Goal: Information Seeking & Learning: Learn about a topic

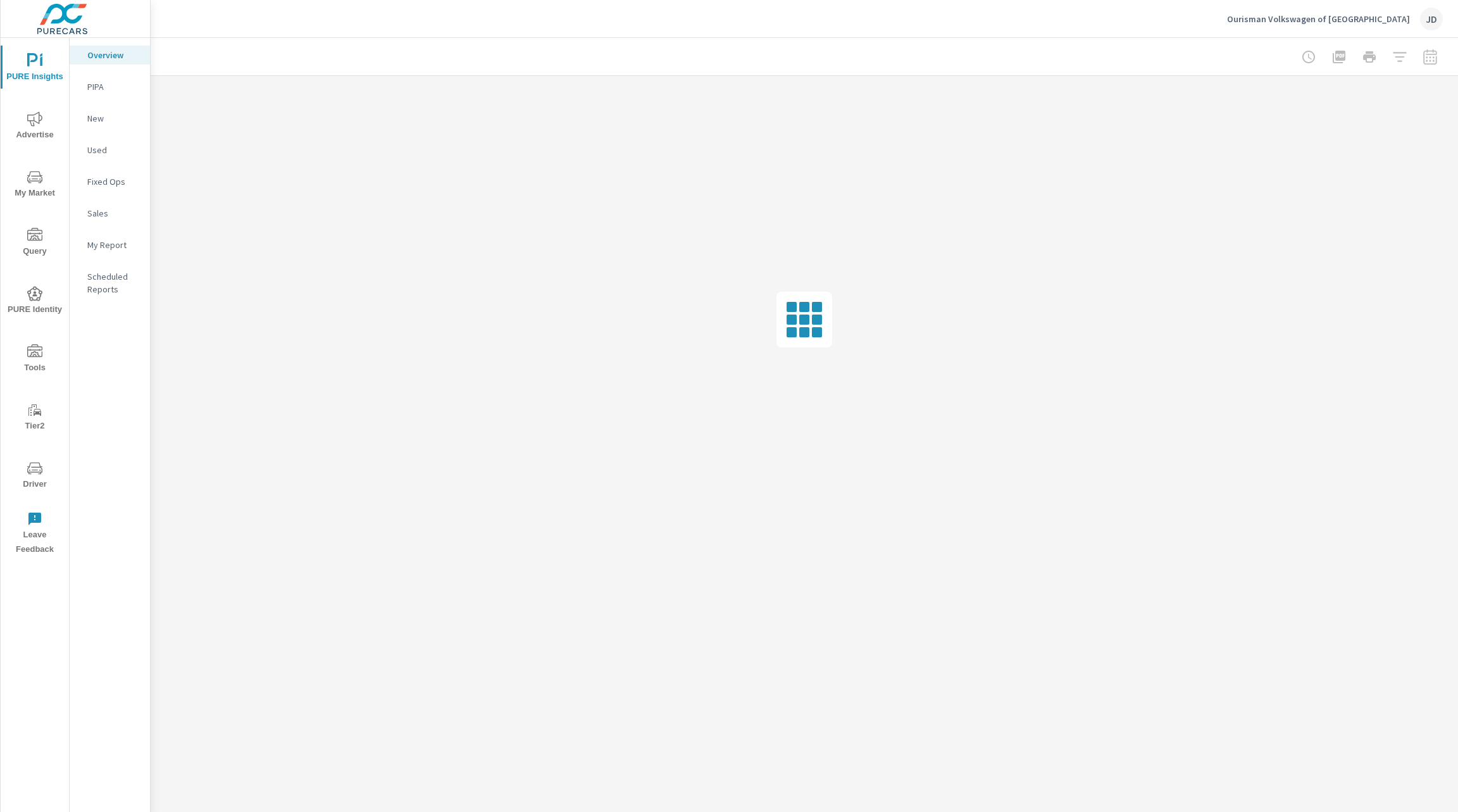
click at [637, 328] on div at bounding box center [804, 320] width 1307 height 487
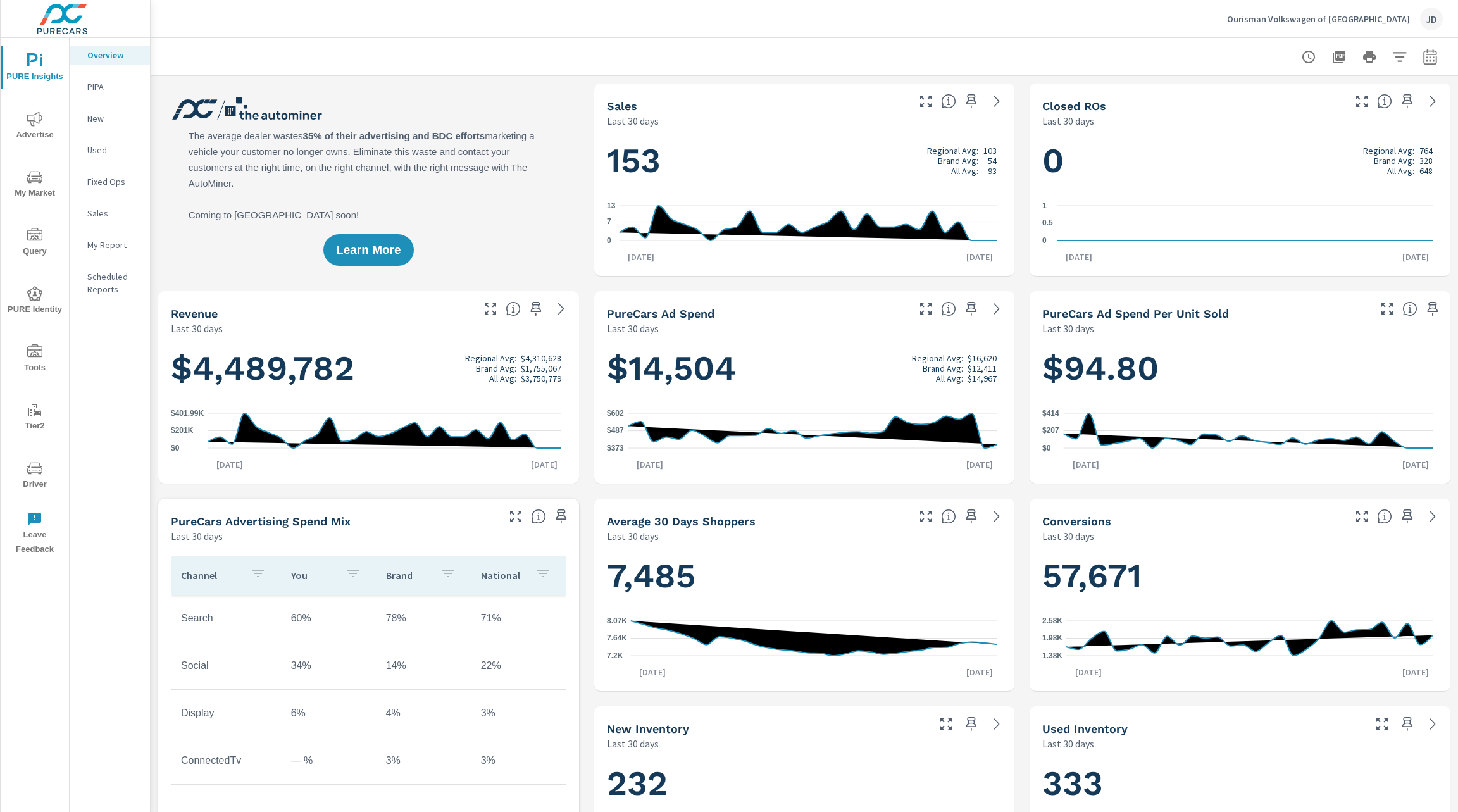
click at [636, 47] on div at bounding box center [804, 57] width 1277 height 37
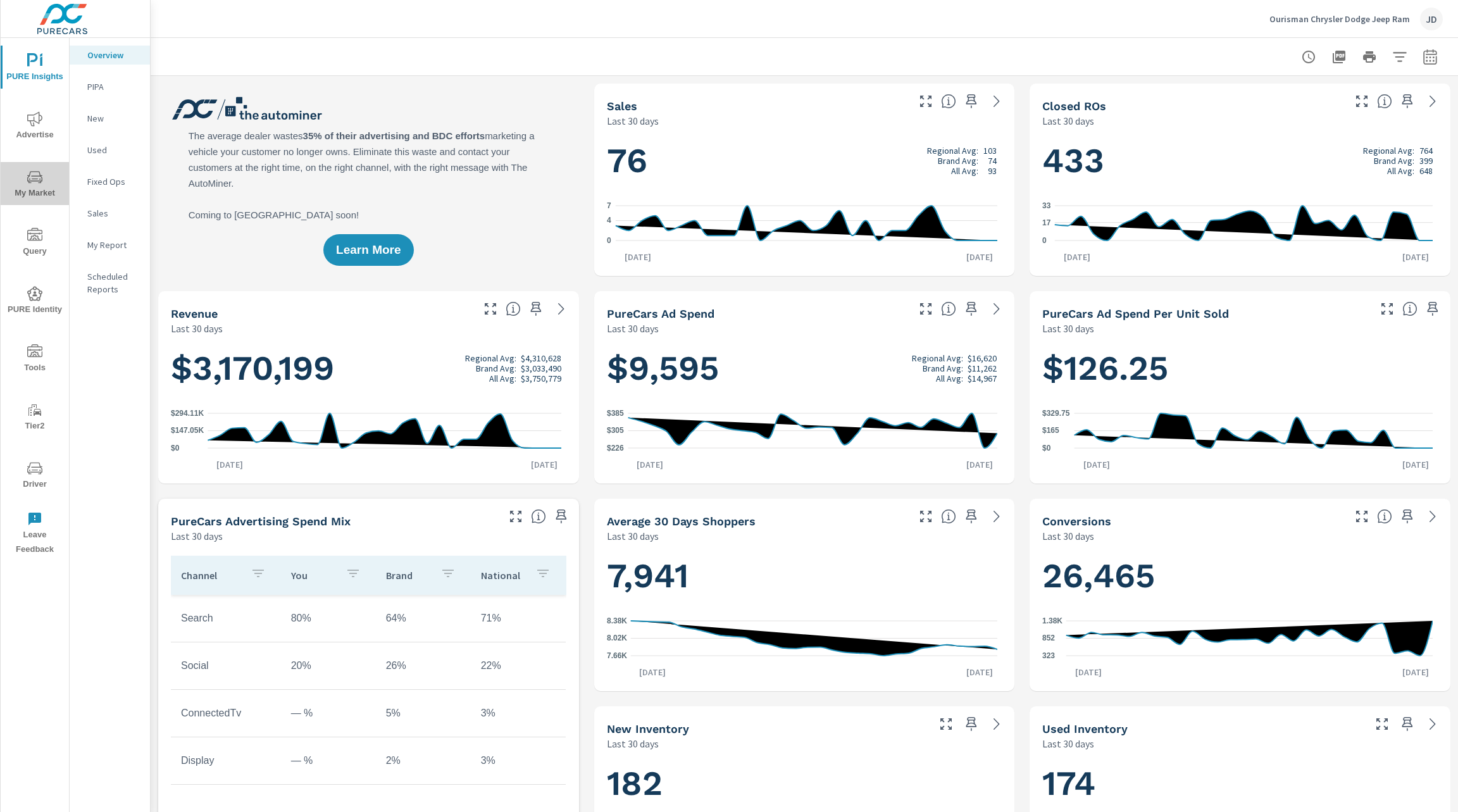
click at [40, 173] on icon "nav menu" at bounding box center [35, 177] width 15 height 12
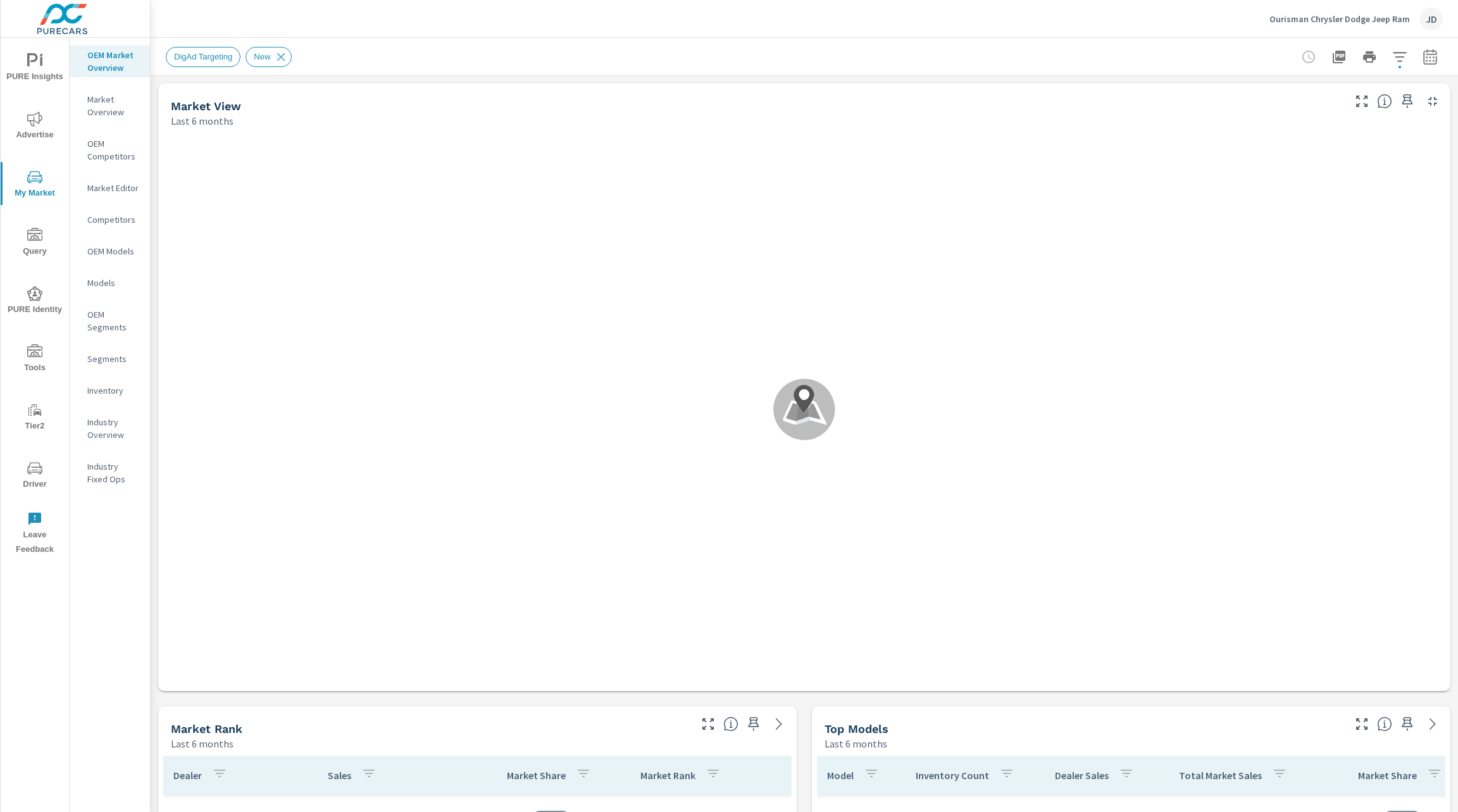
click at [45, 476] on span "Driver" at bounding box center [35, 476] width 61 height 31
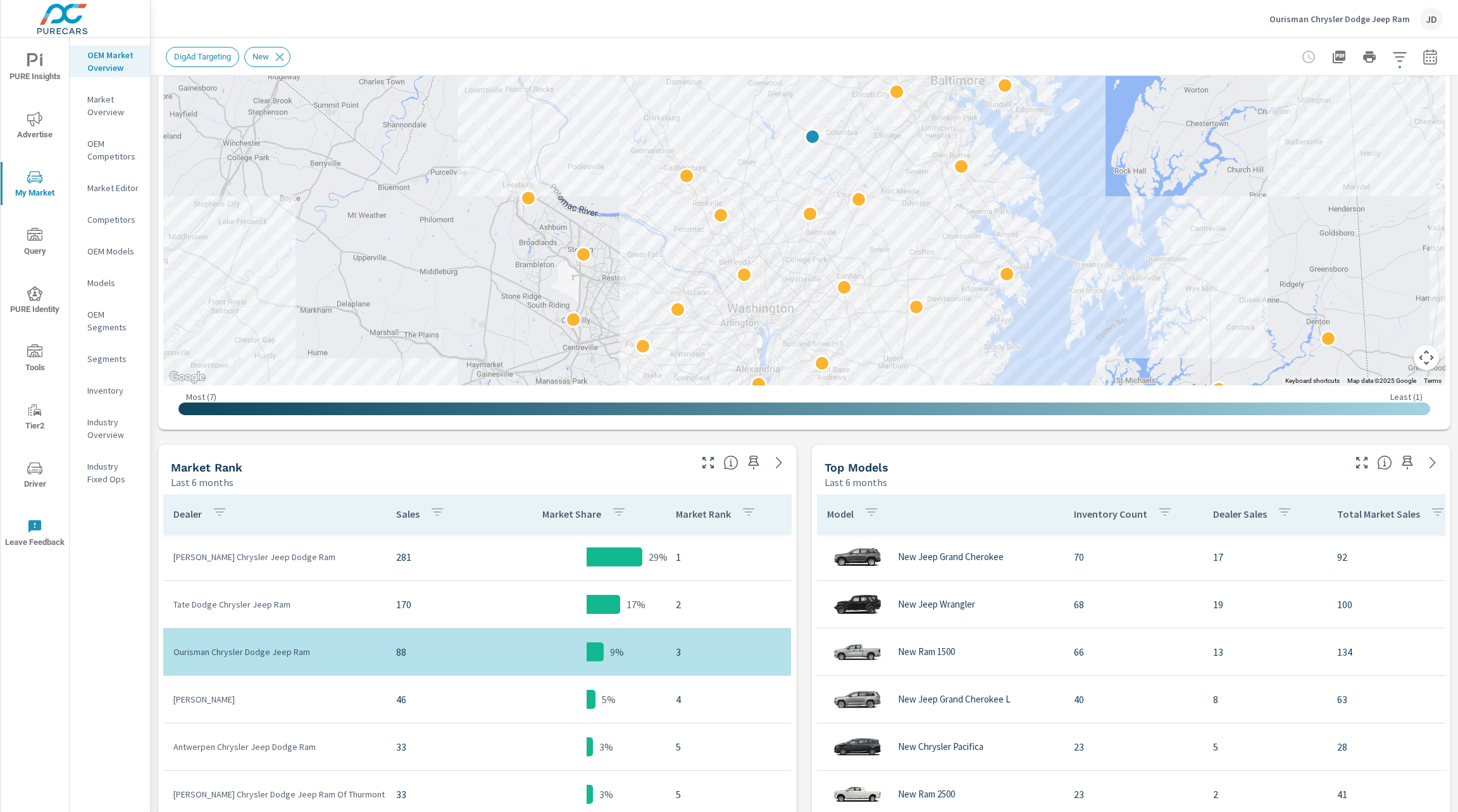
scroll to position [260, 0]
drag, startPoint x: 316, startPoint y: 602, endPoint x: 175, endPoint y: 607, distance: 141.1
click at [175, 607] on p "Tate Dodge Chrysler Jeep Ram" at bounding box center [274, 606] width 202 height 12
copy p "Tate Dodge Chrysler Jeep Ram"
drag, startPoint x: 313, startPoint y: 562, endPoint x: 175, endPoint y: 566, distance: 138.1
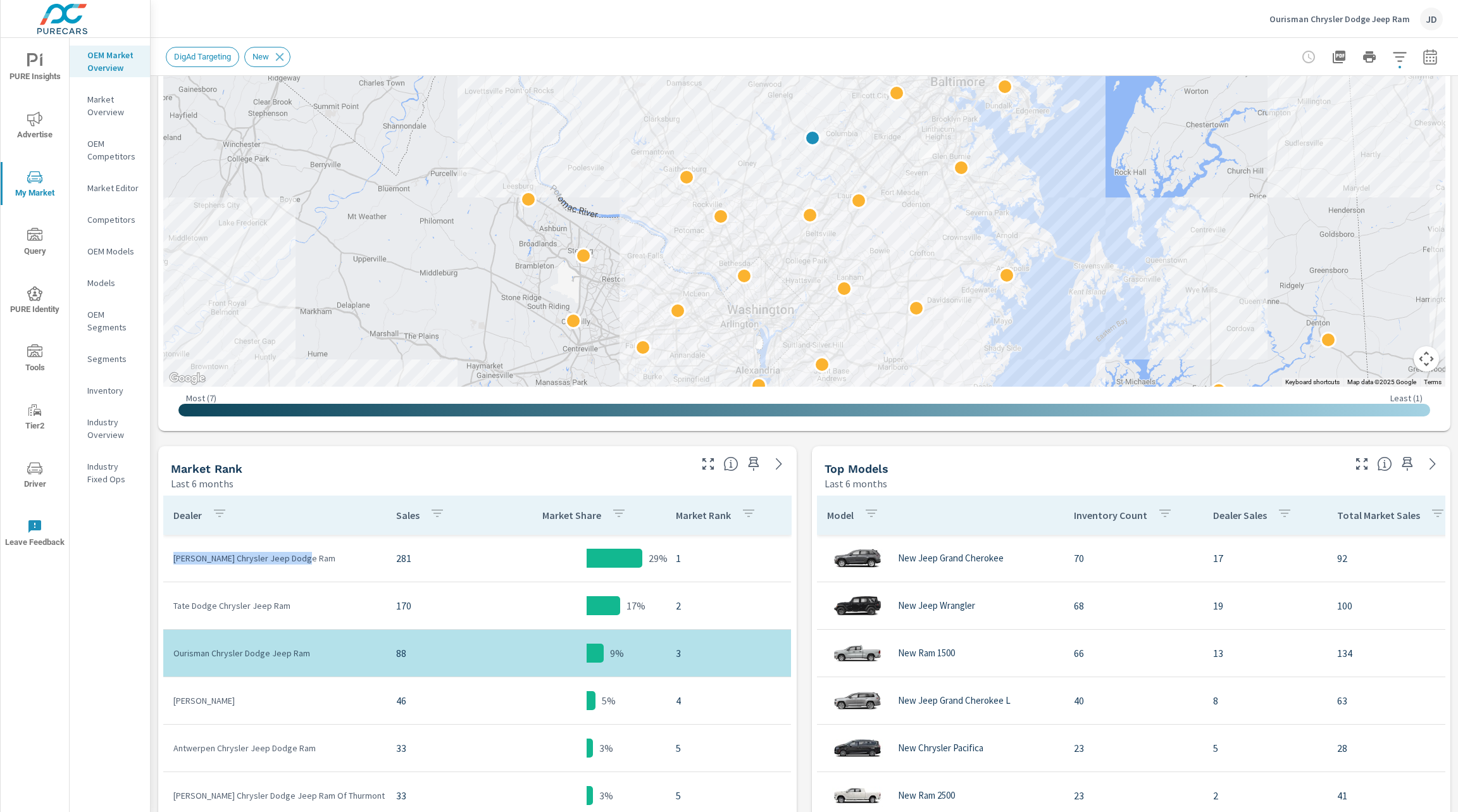
click at [175, 566] on td "Criswell Chrysler Jeep Dodge Ram" at bounding box center [275, 558] width 223 height 33
copy p "Criswell Chrysler Jeep Dodge Ram"
click at [1396, 19] on p "Ourisman Chrysler Dodge Jeep Ram" at bounding box center [1340, 19] width 141 height 11
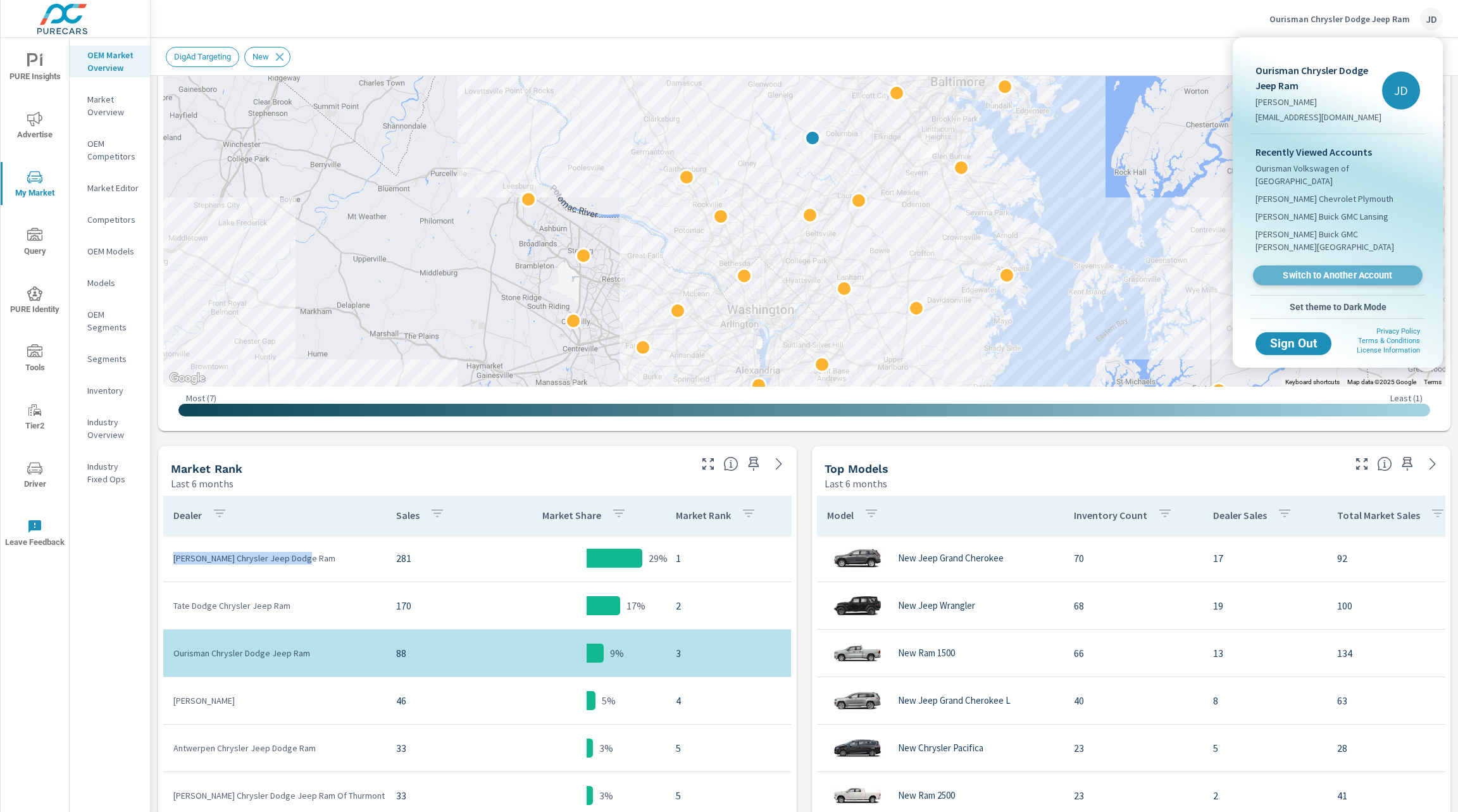
click at [1341, 269] on span "Switch to Another Account" at bounding box center [1338, 275] width 155 height 12
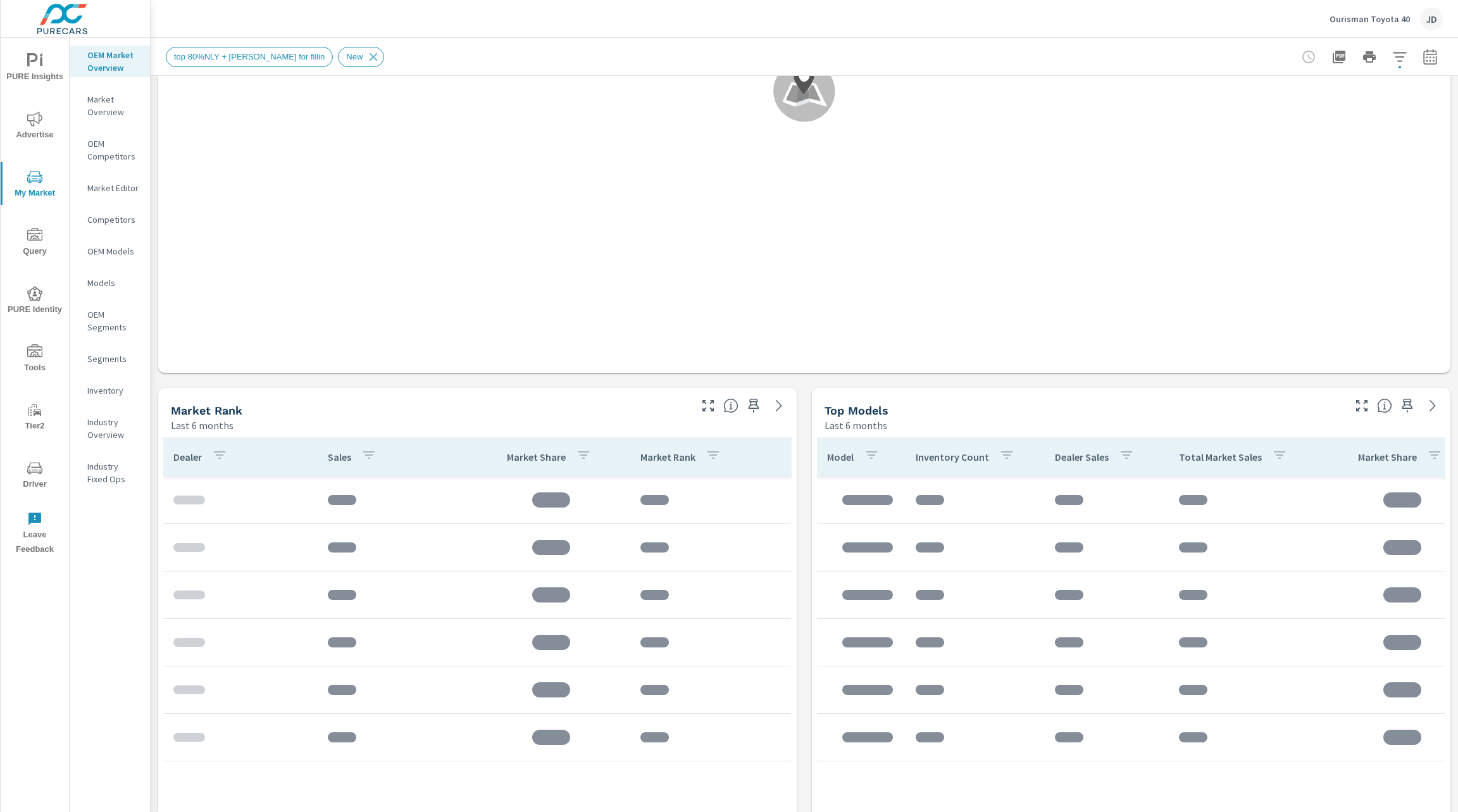
scroll to position [319, 0]
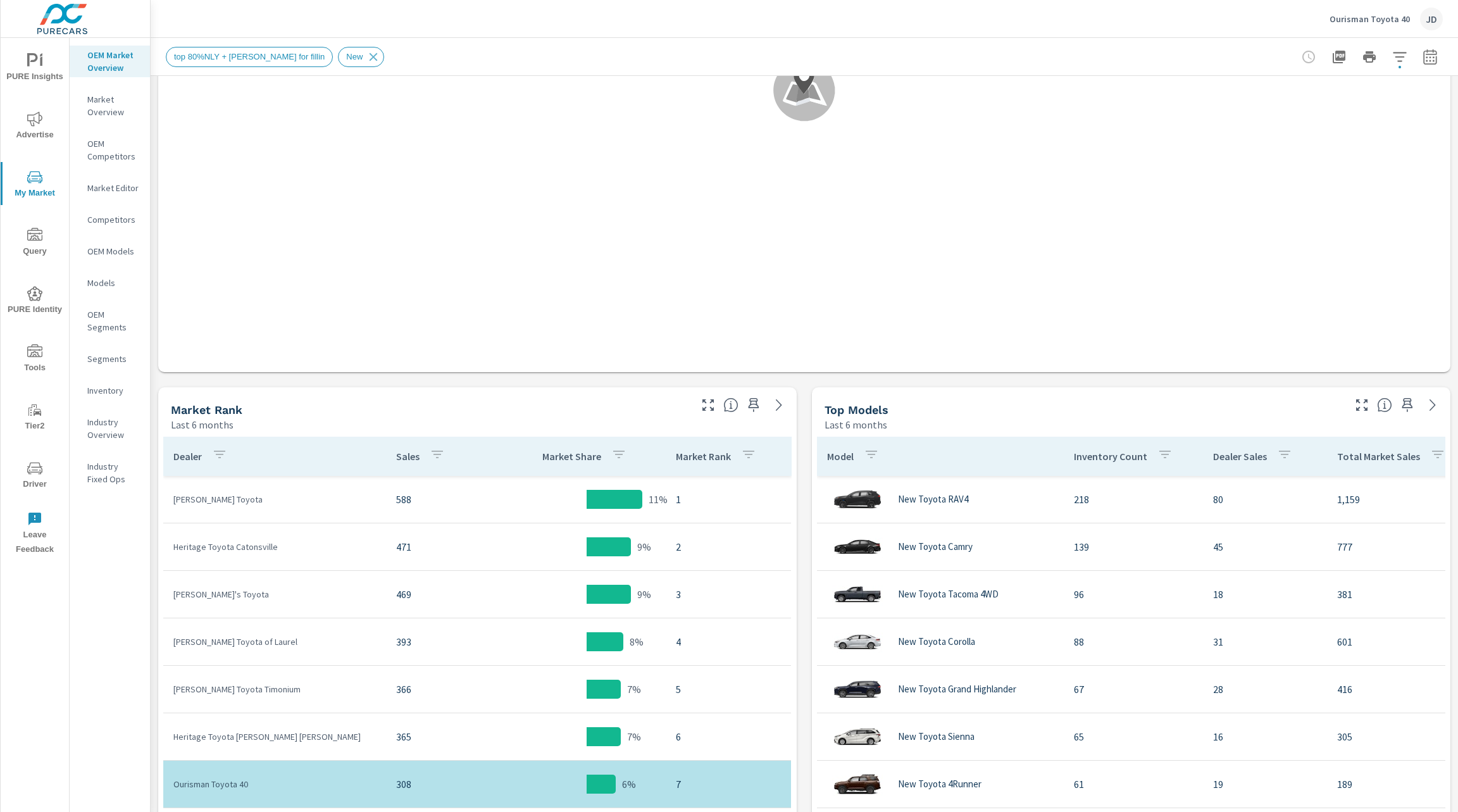
click at [282, 548] on p "Heritage Toyota Catonsville" at bounding box center [274, 547] width 202 height 12
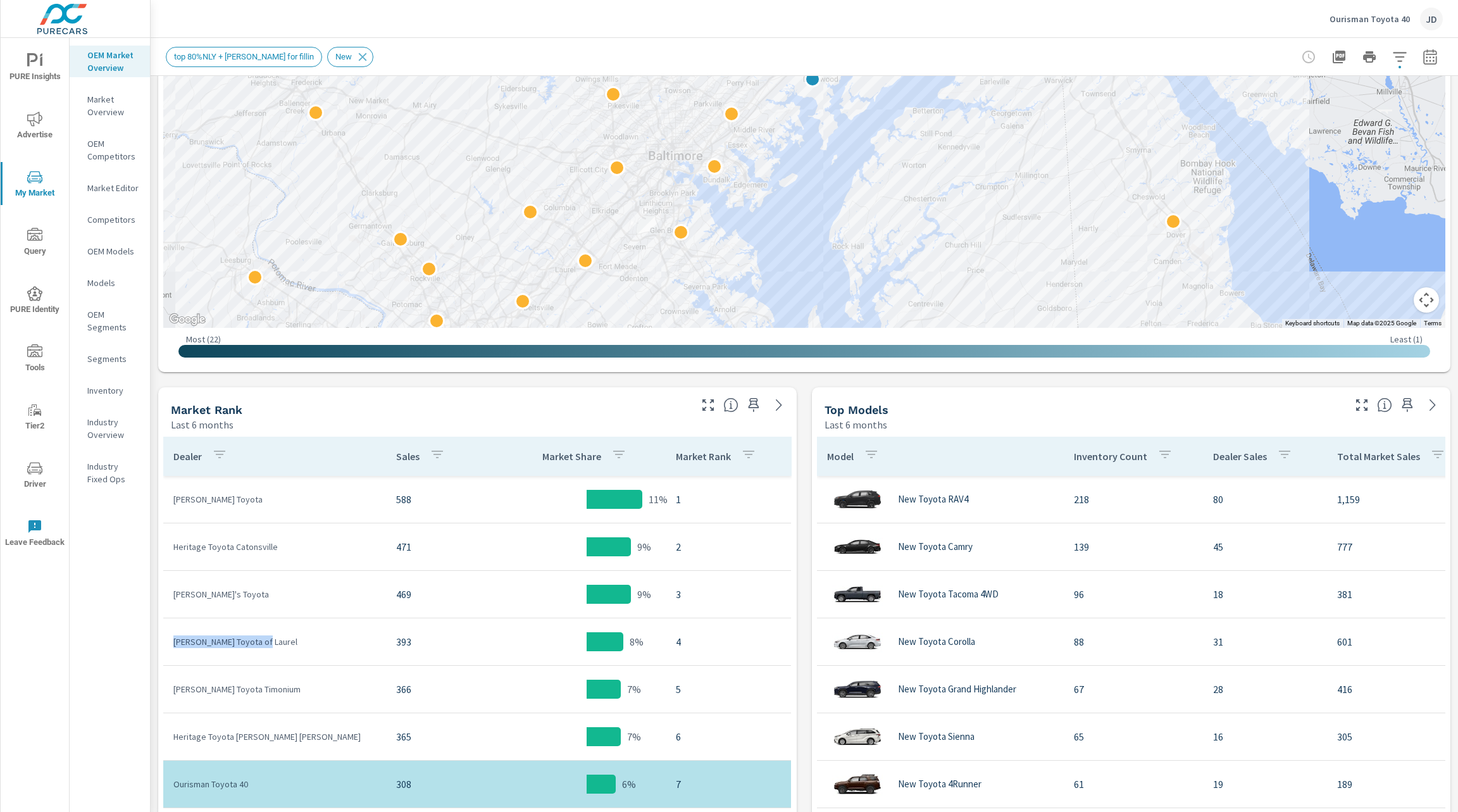
drag, startPoint x: 273, startPoint y: 642, endPoint x: 166, endPoint y: 650, distance: 107.3
click at [166, 650] on td "Sheehy Toyota of Laurel" at bounding box center [275, 642] width 223 height 33
drag, startPoint x: 273, startPoint y: 692, endPoint x: 174, endPoint y: 692, distance: 99.0
click at [174, 692] on p "Sheehy Toyota Timonium" at bounding box center [274, 689] width 202 height 12
copy p "Sheehy Toyota Timonium"
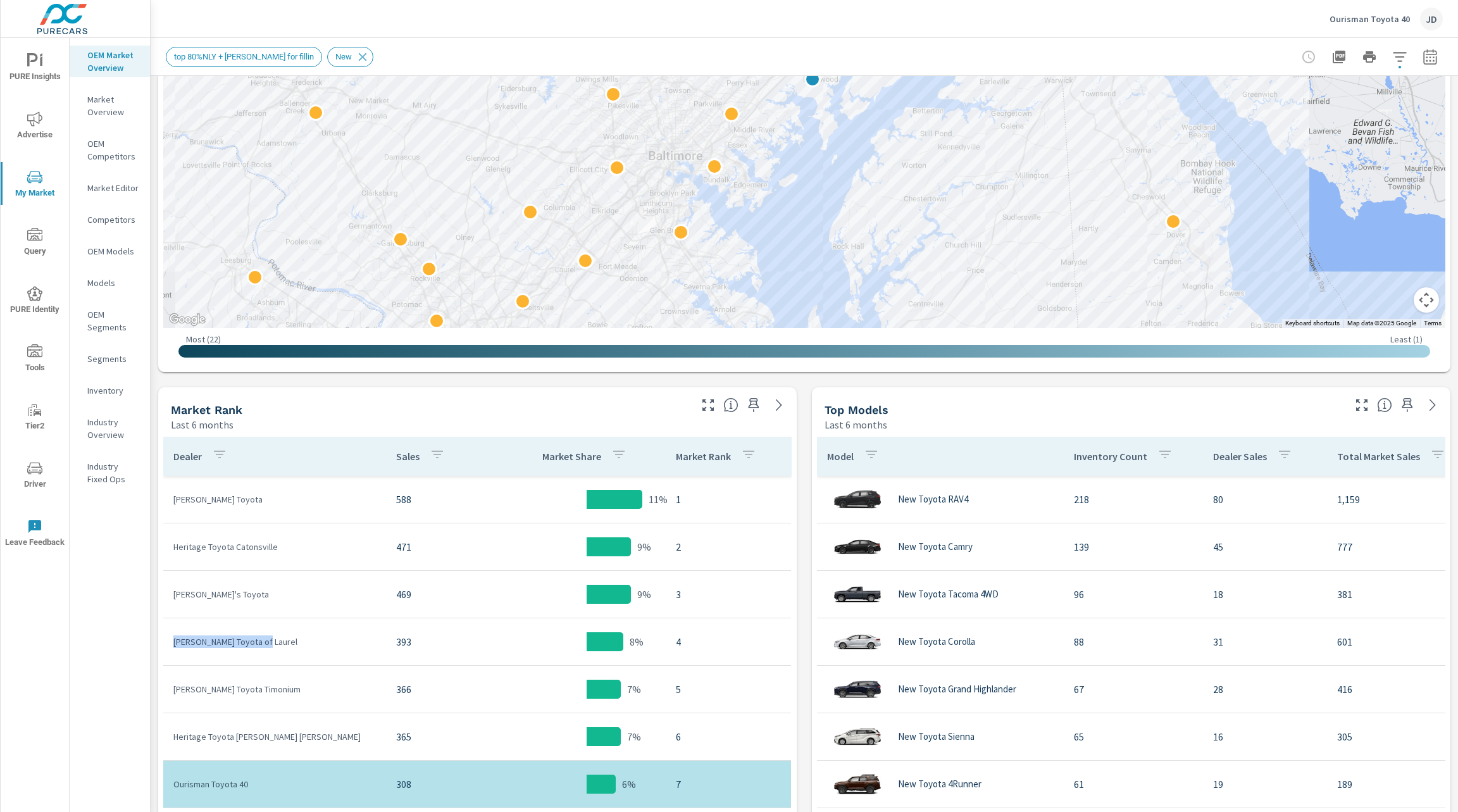
drag, startPoint x: 263, startPoint y: 640, endPoint x: 170, endPoint y: 647, distance: 93.3
click at [170, 647] on td "Sheehy Toyota of Laurel" at bounding box center [275, 642] width 223 height 33
copy p "Sheehy Toyota of Laurel"
click at [1365, 19] on p "Ourisman Toyota 40" at bounding box center [1369, 19] width 80 height 11
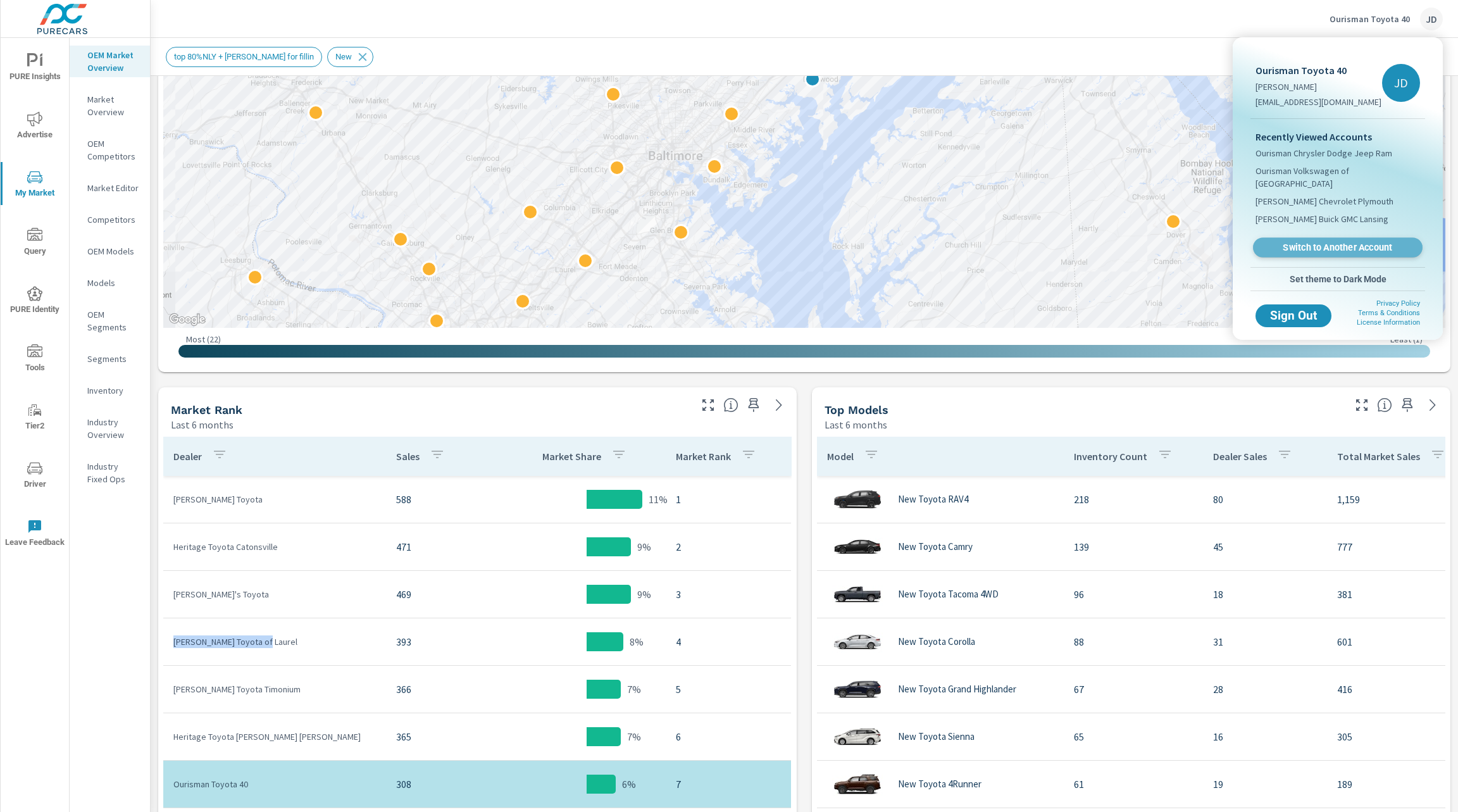
click at [1349, 242] on span "Switch to Another Account" at bounding box center [1338, 247] width 155 height 12
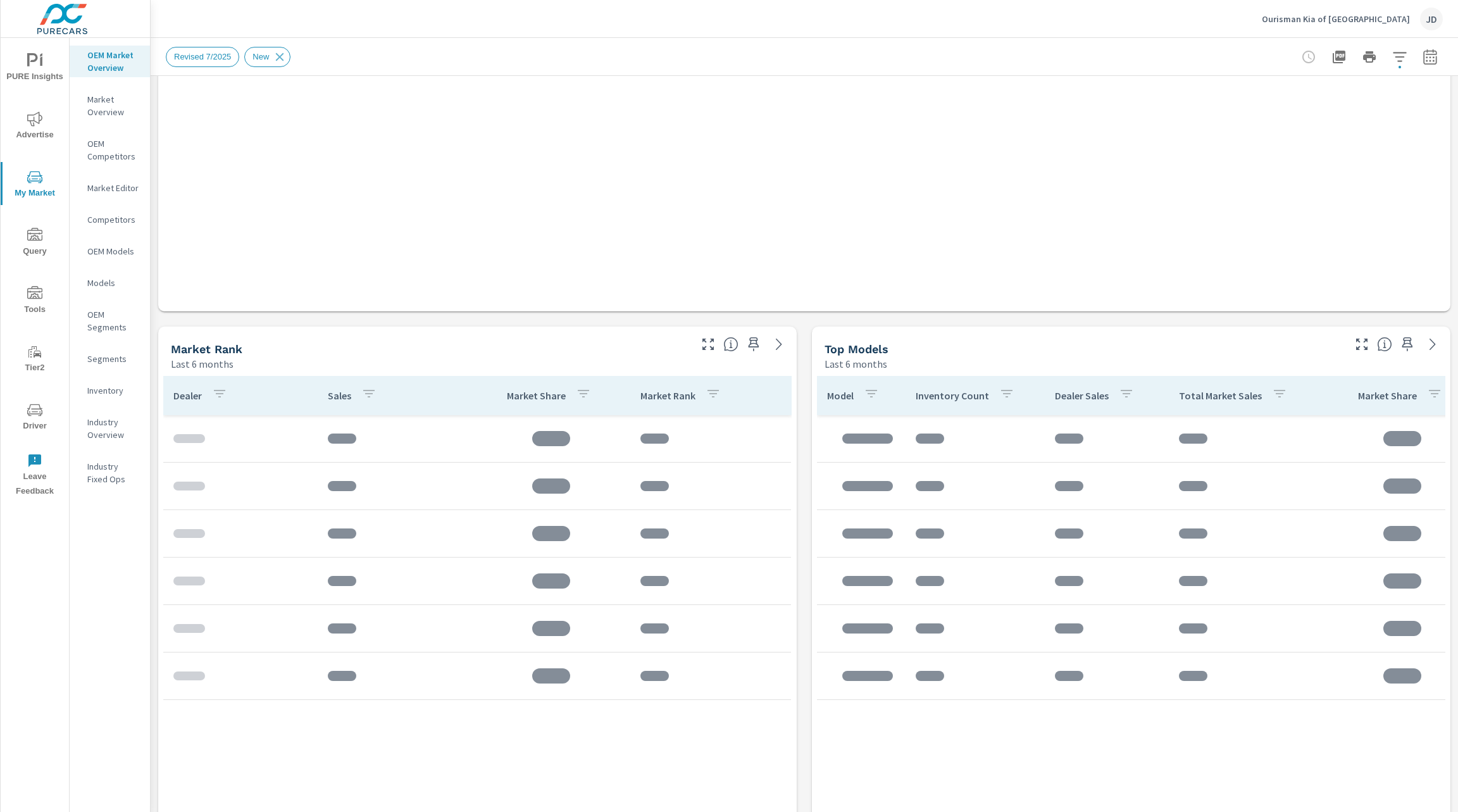
scroll to position [424, 0]
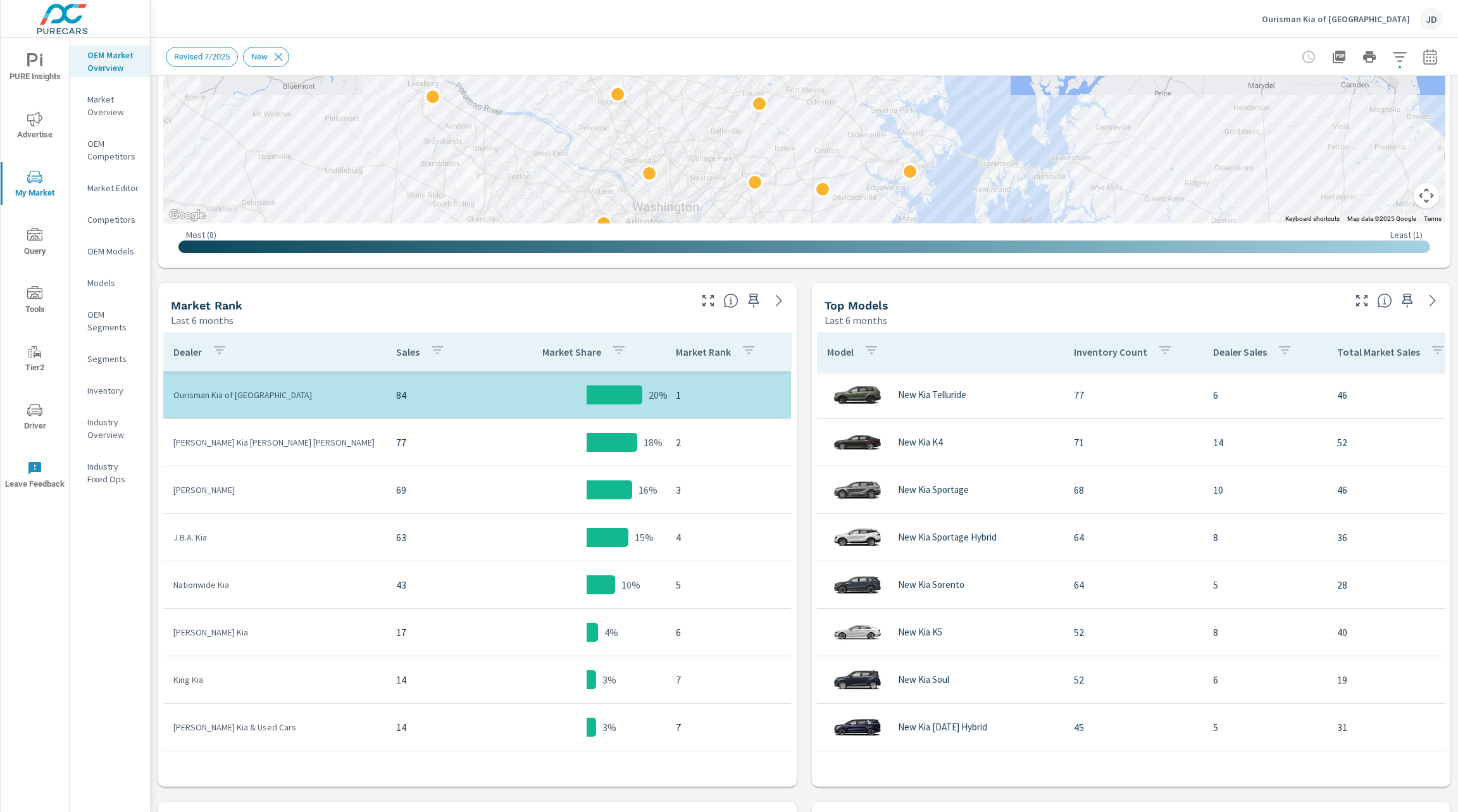
click at [42, 406] on icon "nav menu" at bounding box center [35, 410] width 15 height 15
